Goal: Task Accomplishment & Management: Manage account settings

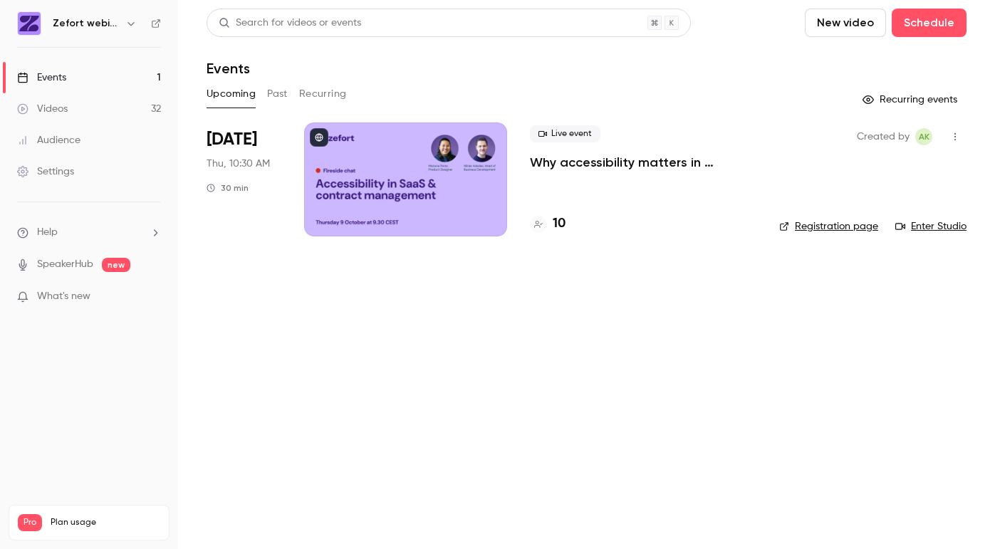
click at [455, 182] on div at bounding box center [405, 179] width 203 height 114
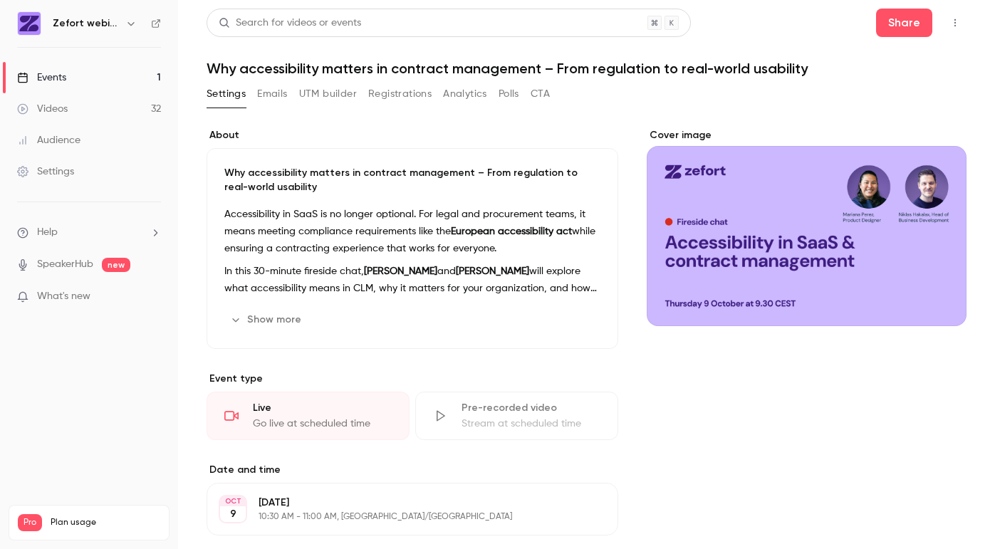
click at [412, 90] on button "Registrations" at bounding box center [399, 94] width 63 height 23
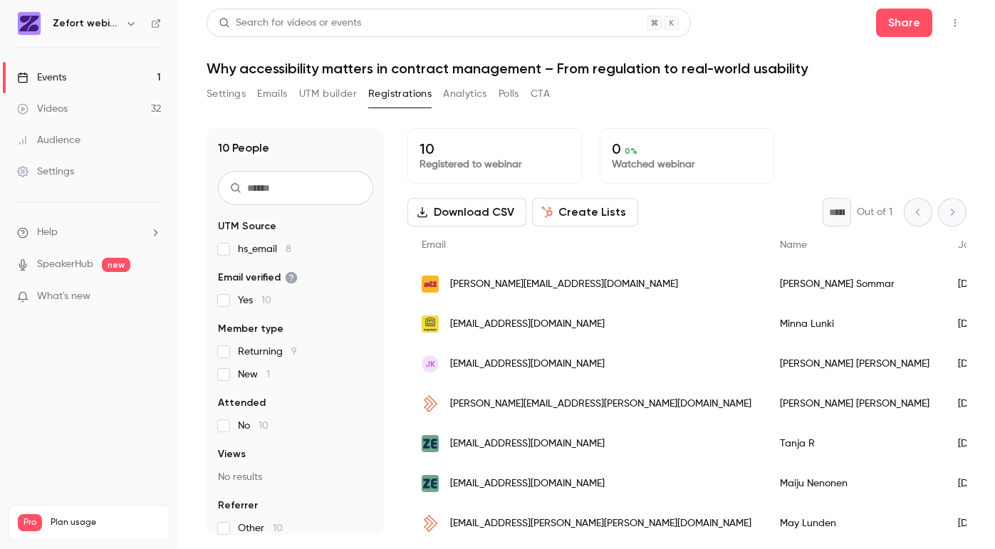
click at [224, 95] on button "Settings" at bounding box center [226, 94] width 39 height 23
